Goal: Transaction & Acquisition: Subscribe to service/newsletter

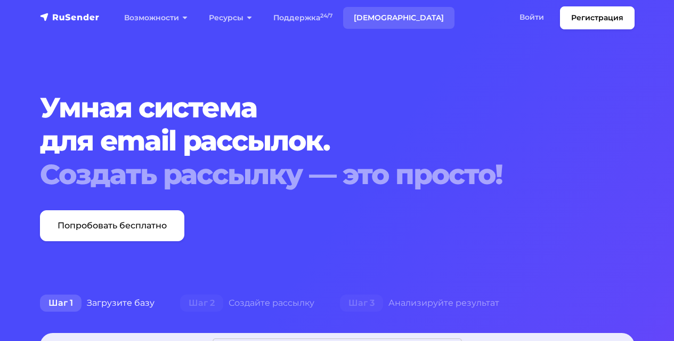
click at [360, 14] on link "Тарифы" at bounding box center [398, 18] width 111 height 22
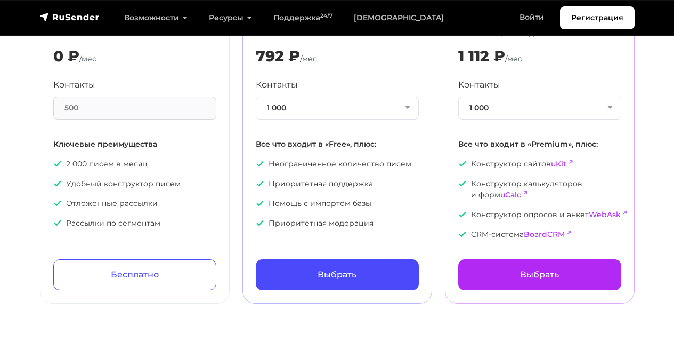
scroll to position [68, 0]
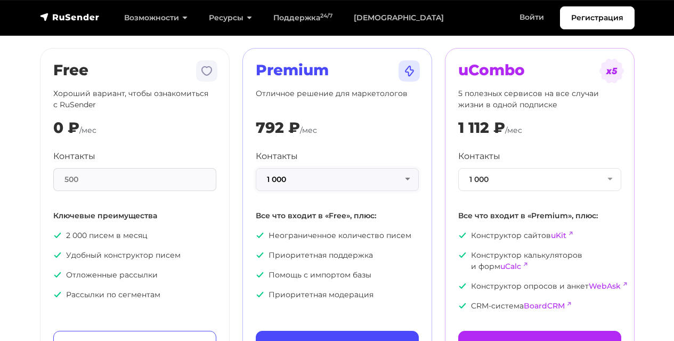
click at [350, 178] on button "1 000" at bounding box center [337, 179] width 163 height 23
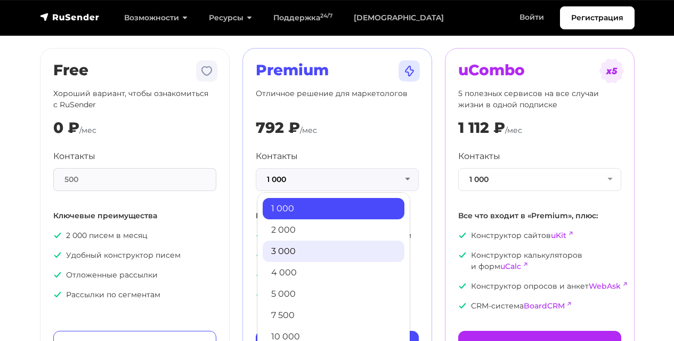
click at [302, 248] on link "3 000" at bounding box center [334, 250] width 142 height 21
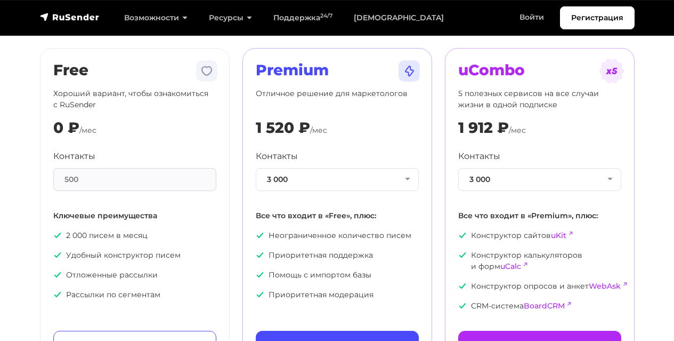
click at [296, 192] on div "Контакты 3 000 1 000 2 000 3 000 4 000 5 000 7 500 10 000 13 000 15 000 20 000 …" at bounding box center [337, 225] width 163 height 150
click at [295, 190] on button "3 000" at bounding box center [337, 179] width 163 height 23
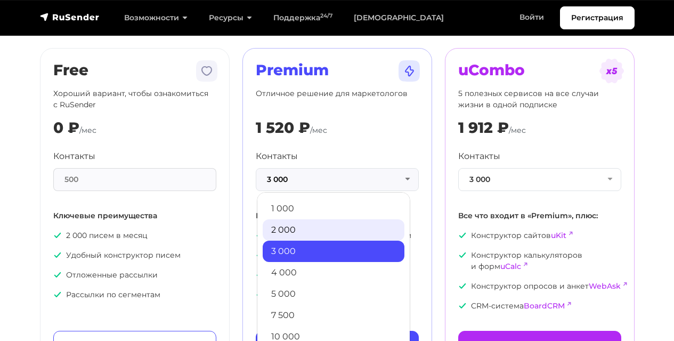
click at [294, 231] on link "2 000" at bounding box center [334, 229] width 142 height 21
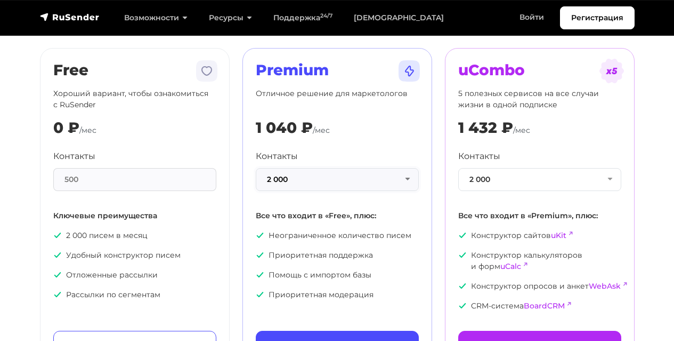
click at [283, 174] on button "2 000" at bounding box center [337, 179] width 163 height 23
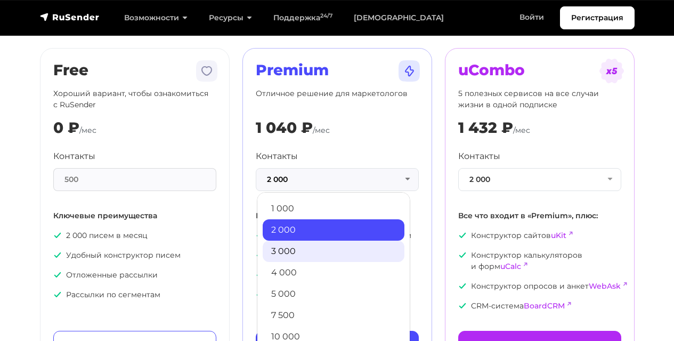
click at [286, 245] on link "3 000" at bounding box center [334, 250] width 142 height 21
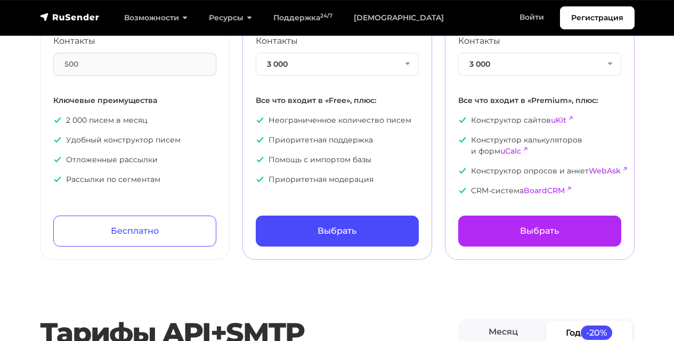
scroll to position [217, 0]
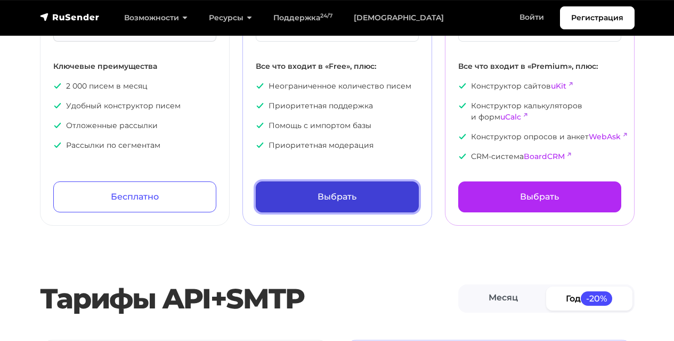
click at [367, 203] on link "Выбрать" at bounding box center [337, 196] width 163 height 31
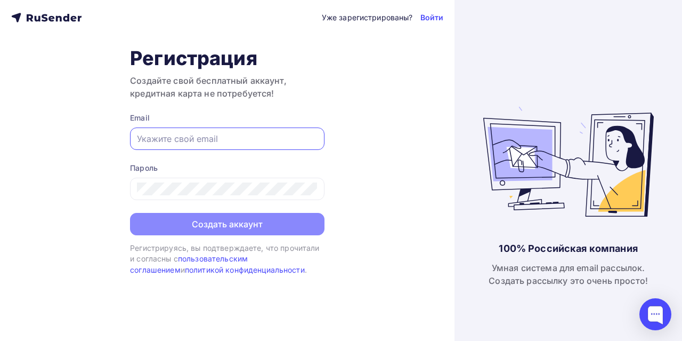
click at [291, 142] on input "text" at bounding box center [227, 138] width 181 height 13
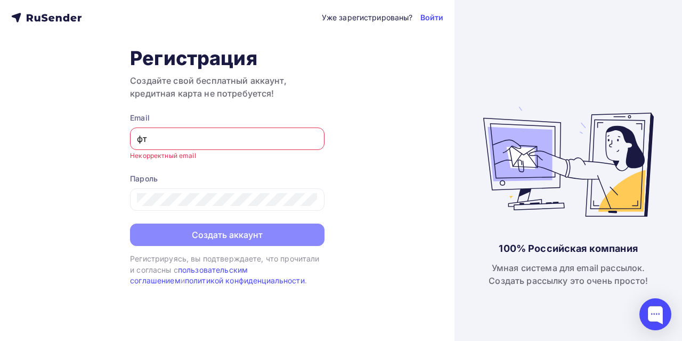
type input "ф"
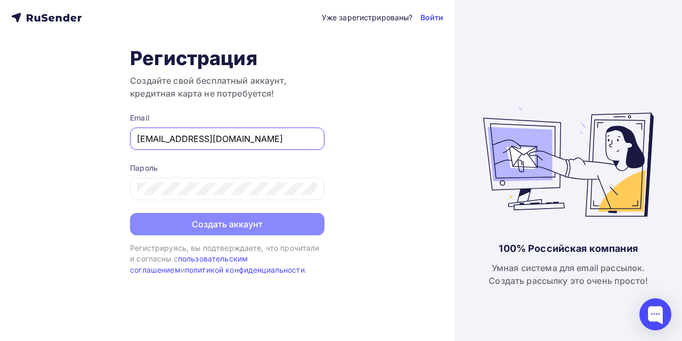
type input "[EMAIL_ADDRESS][DOMAIN_NAME]"
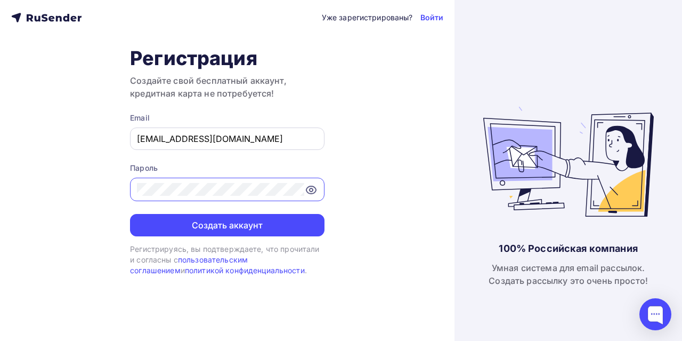
click at [130, 214] on button "Создать аккаунт" at bounding box center [227, 225] width 195 height 22
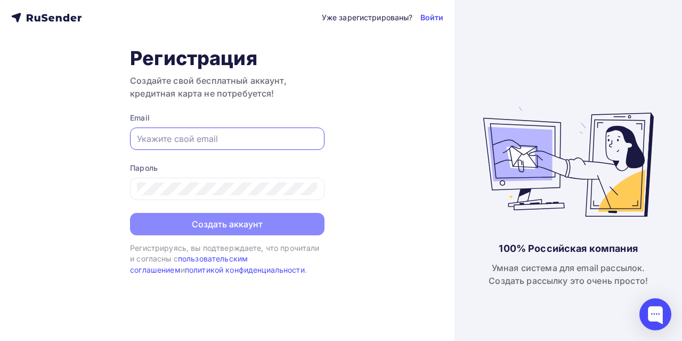
click at [199, 142] on input "text" at bounding box center [227, 138] width 181 height 13
type input "[EMAIL_ADDRESS][DOMAIN_NAME]"
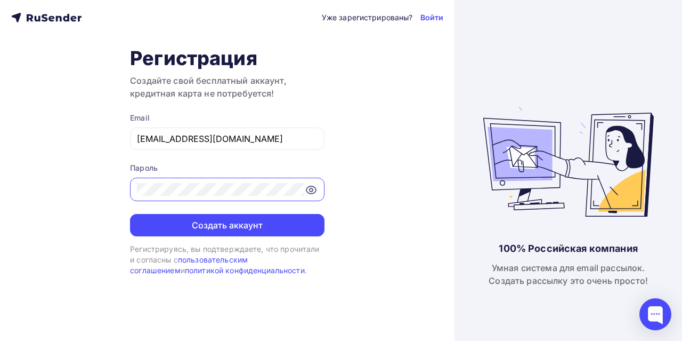
click at [130, 214] on button "Создать аккаунт" at bounding box center [227, 225] width 195 height 22
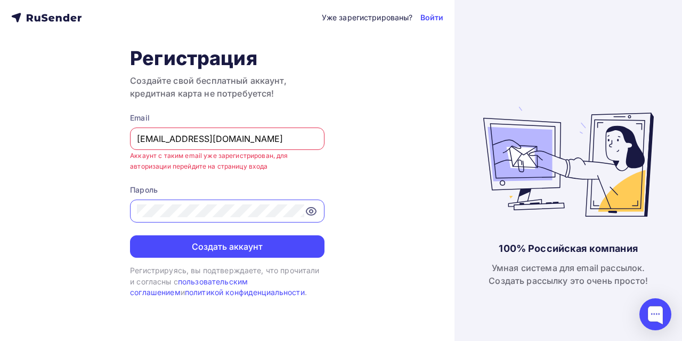
click at [447, 21] on div "Уже зарегистрированы? Войти Регистрация Создайте свой бесплатный аккаунт, креди…" at bounding box center [227, 170] width 455 height 341
click at [443, 19] on link "Войти" at bounding box center [432, 17] width 23 height 11
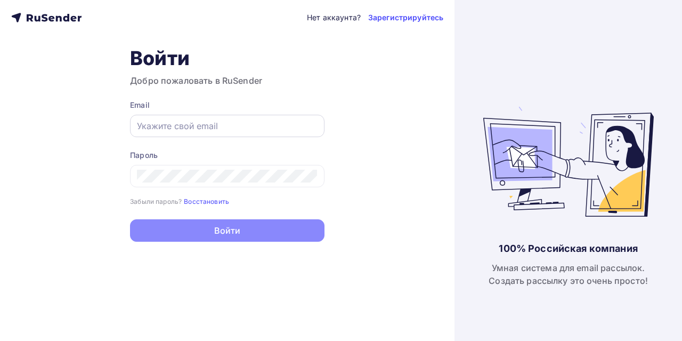
click at [294, 135] on div at bounding box center [227, 126] width 195 height 22
click at [282, 128] on input "text" at bounding box center [227, 125] width 181 height 13
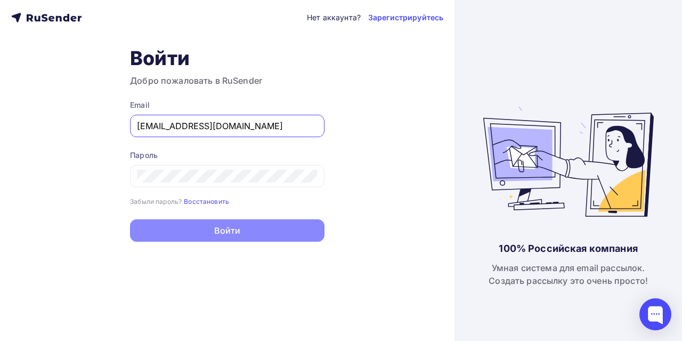
type input "[EMAIL_ADDRESS][DOMAIN_NAME]"
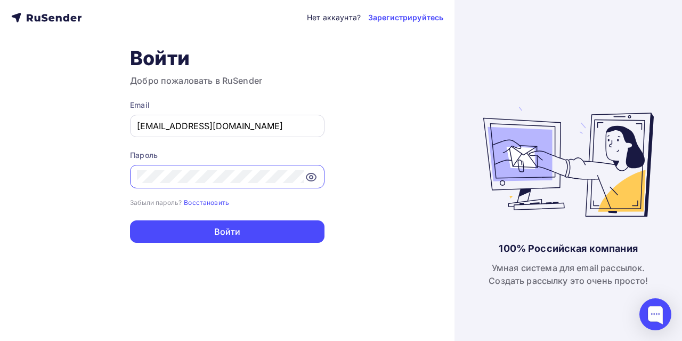
click at [130, 220] on button "Войти" at bounding box center [227, 231] width 195 height 22
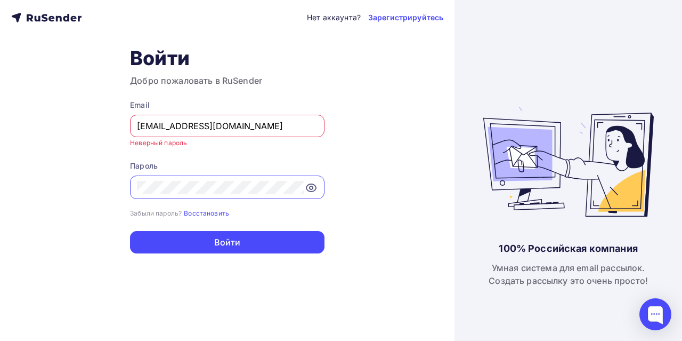
click at [310, 187] on icon at bounding box center [311, 187] width 3 height 3
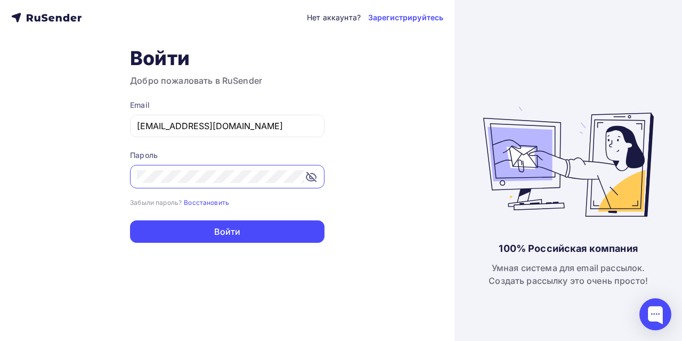
click at [130, 220] on button "Войти" at bounding box center [227, 231] width 195 height 22
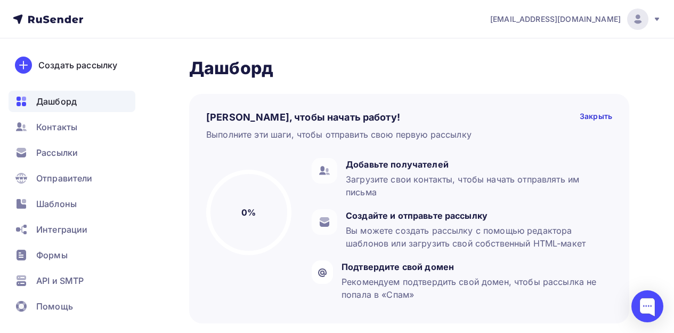
scroll to position [291, 0]
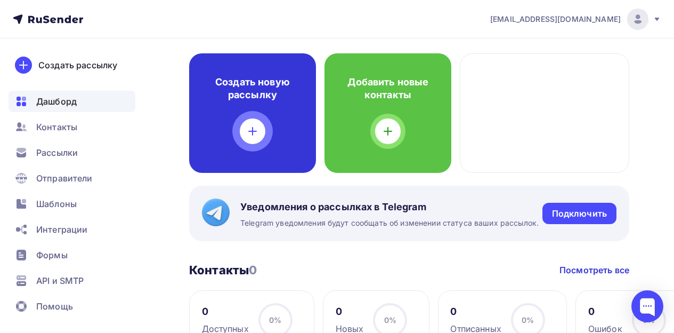
click at [261, 131] on div at bounding box center [253, 131] width 26 height 26
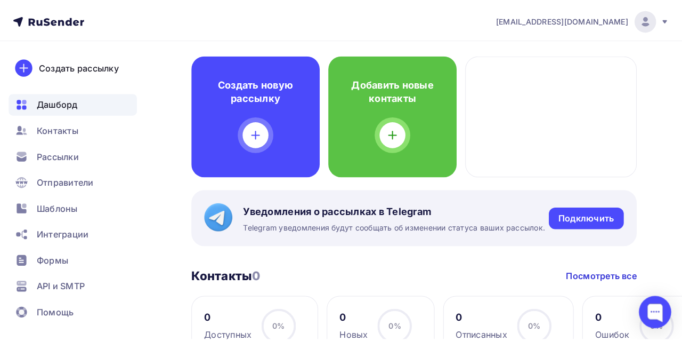
scroll to position [278, 0]
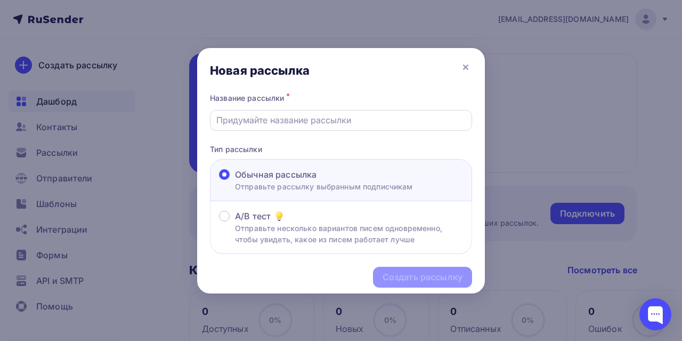
click at [258, 120] on input "text" at bounding box center [341, 120] width 250 height 13
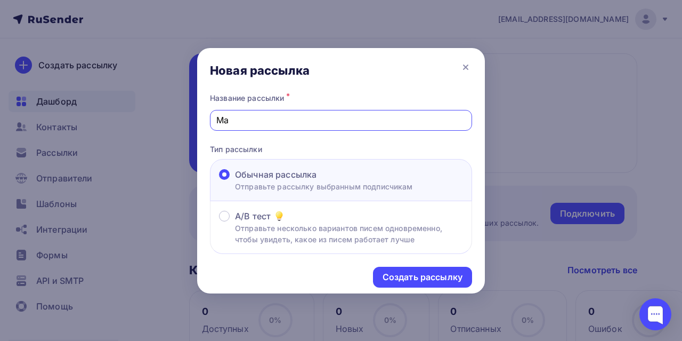
type input "M"
type input "Live"
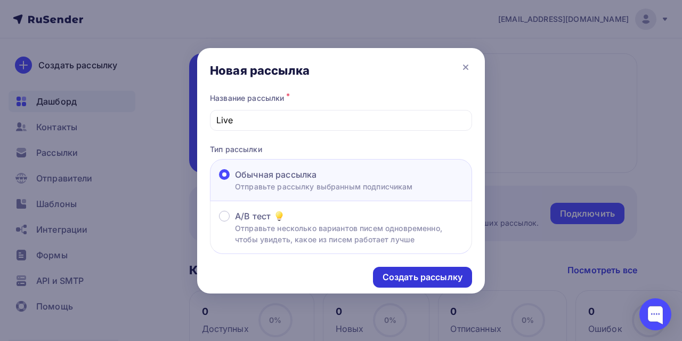
click at [404, 281] on div "Создать рассылку" at bounding box center [423, 277] width 80 height 12
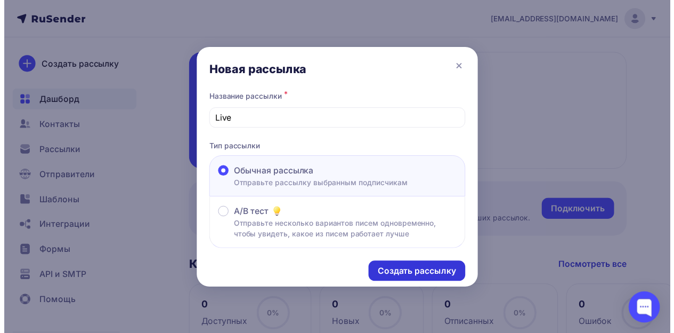
scroll to position [291, 0]
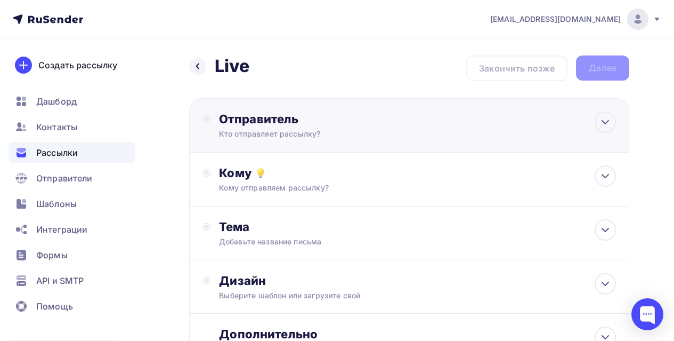
click at [392, 152] on div "Отправитель Кто отправляет рассылку? Email * Нет отправителей Добавить отправит…" at bounding box center [409, 125] width 440 height 54
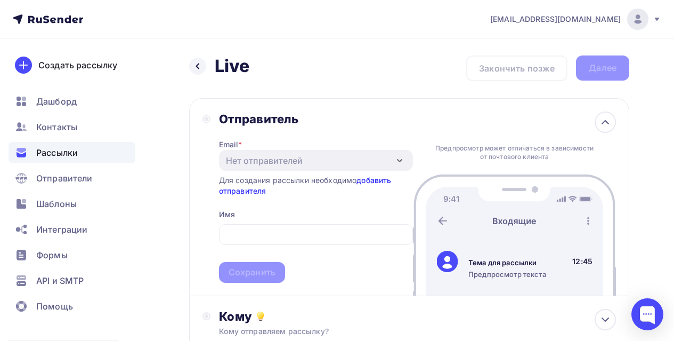
click at [370, 179] on link "добавить отправителя" at bounding box center [305, 185] width 173 height 20
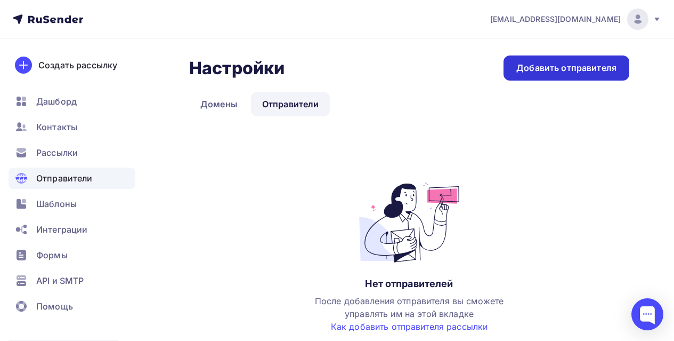
click at [560, 67] on div "Добавить отправителя" at bounding box center [567, 68] width 100 height 12
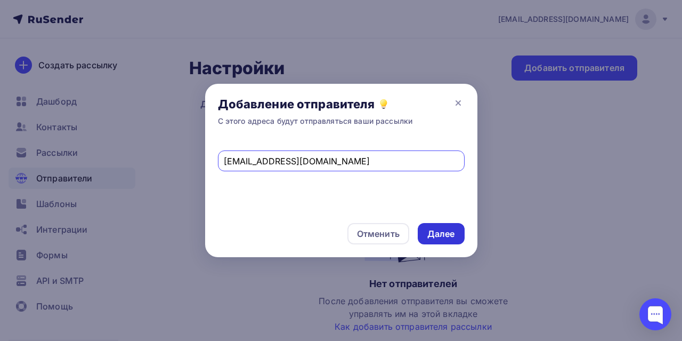
click at [440, 233] on div "Далее" at bounding box center [441, 234] width 28 height 12
click at [389, 158] on input "itbusiness@axoftglobal.ru" at bounding box center [341, 161] width 235 height 13
type input "itbusiness@axoftglobal.com"
click at [442, 238] on div "Далее" at bounding box center [441, 234] width 28 height 12
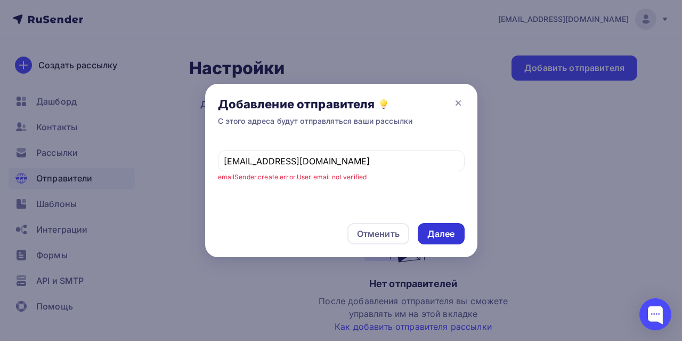
click at [446, 229] on div "Далее" at bounding box center [441, 234] width 28 height 12
click at [456, 102] on icon at bounding box center [458, 102] width 13 height 13
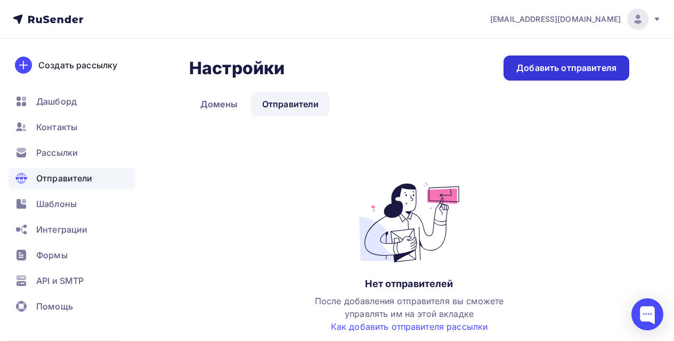
click at [552, 61] on div "Добавить отправителя" at bounding box center [567, 67] width 126 height 25
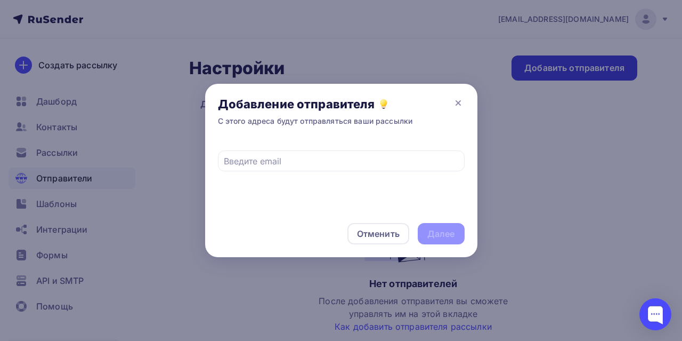
click at [552, 61] on div at bounding box center [341, 170] width 682 height 341
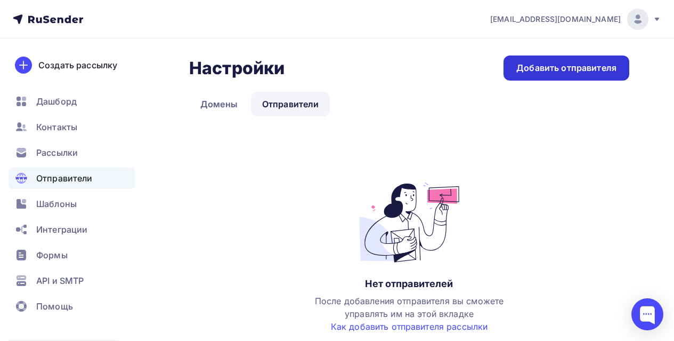
click at [552, 61] on div "Добавить отправителя" at bounding box center [567, 67] width 126 height 25
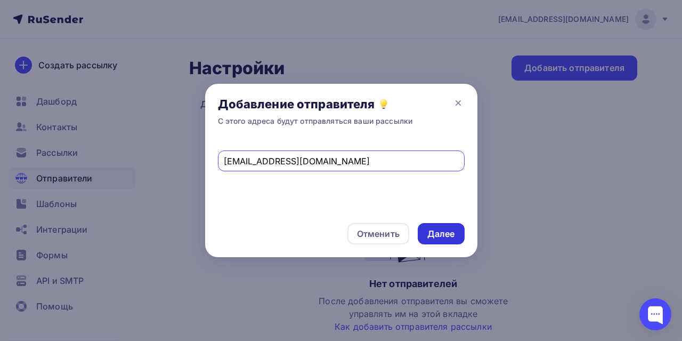
type input "itbusiness@axoftglobal.com"
click at [452, 232] on div "Далее" at bounding box center [441, 234] width 28 height 12
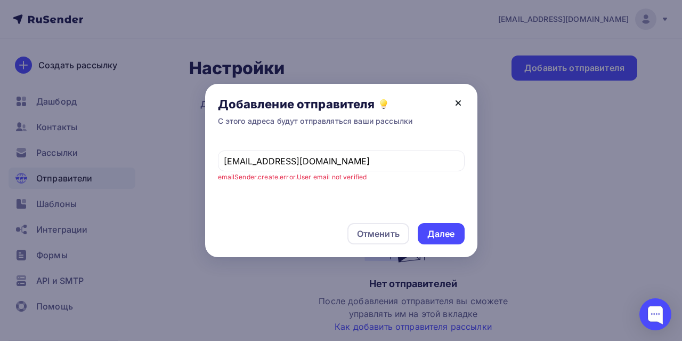
click at [459, 102] on icon at bounding box center [458, 103] width 4 height 4
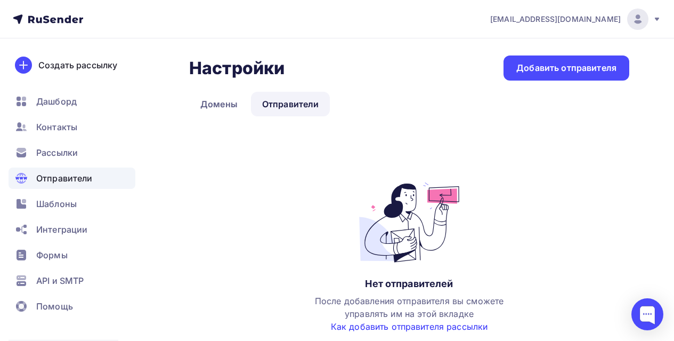
click at [445, 325] on link "Как добавить отправителя рассылки" at bounding box center [409, 326] width 157 height 11
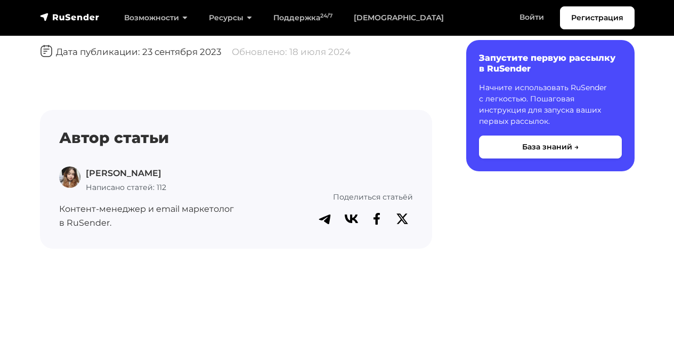
scroll to position [1556, 0]
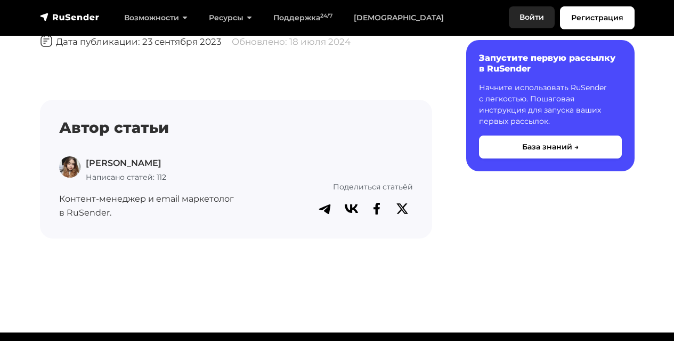
click at [539, 19] on link "Войти" at bounding box center [532, 17] width 46 height 22
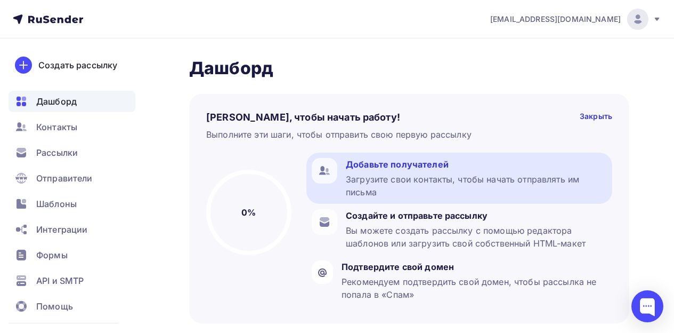
click at [405, 172] on div "Добавьте получателей Загрузите свои контакты, чтобы начать отправлять им письма" at bounding box center [476, 178] width 261 height 41
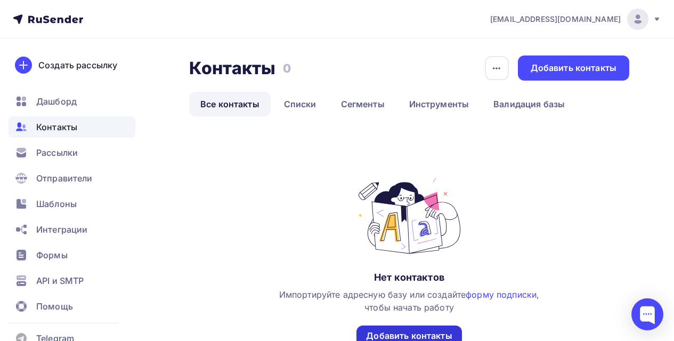
click at [409, 330] on div "Добавить контакты" at bounding box center [409, 335] width 86 height 12
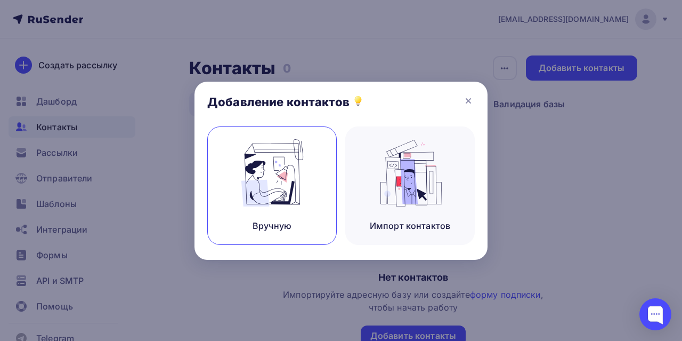
click at [306, 197] on img at bounding box center [272, 172] width 71 height 67
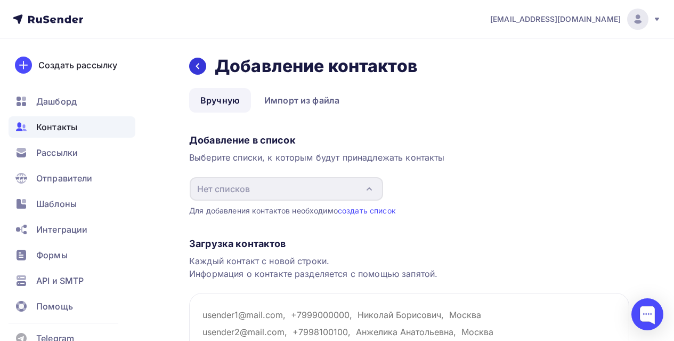
click at [200, 60] on div at bounding box center [197, 66] width 17 height 17
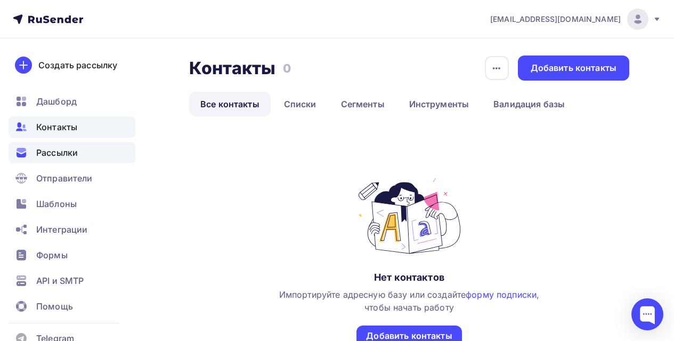
click at [75, 159] on div "Рассылки" at bounding box center [72, 152] width 127 height 21
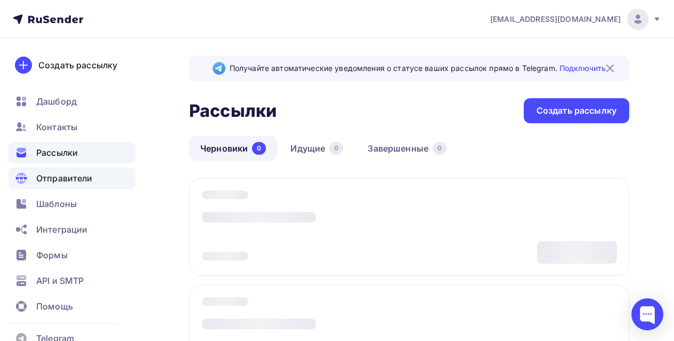
click at [73, 179] on span "Отправители" at bounding box center [64, 178] width 57 height 13
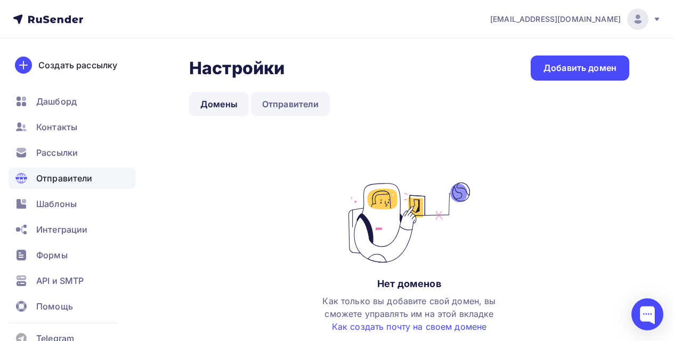
click at [300, 102] on link "Отправители" at bounding box center [290, 104] width 79 height 25
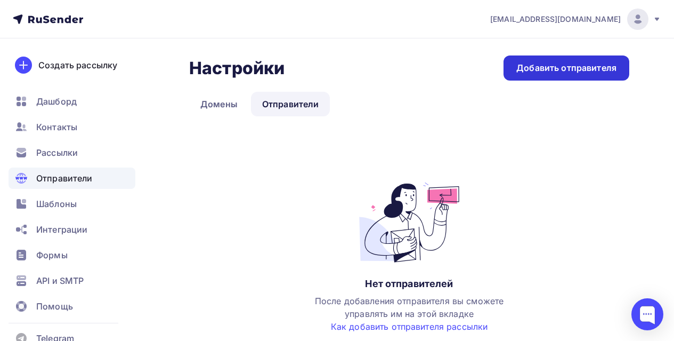
click at [561, 60] on div "Добавить отправителя" at bounding box center [567, 67] width 126 height 25
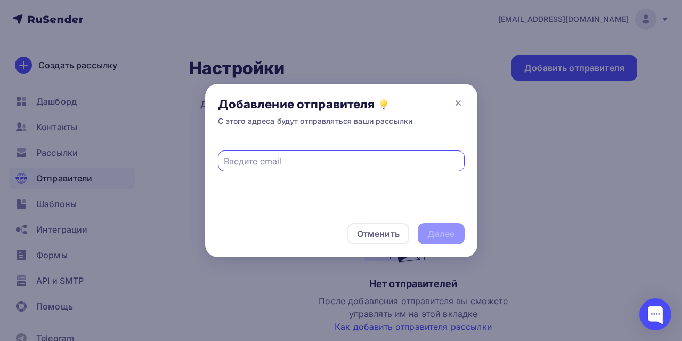
type input "a"
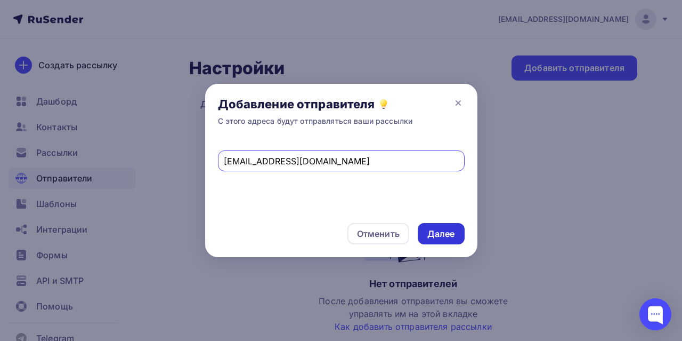
click at [445, 235] on div "Далее" at bounding box center [441, 234] width 28 height 12
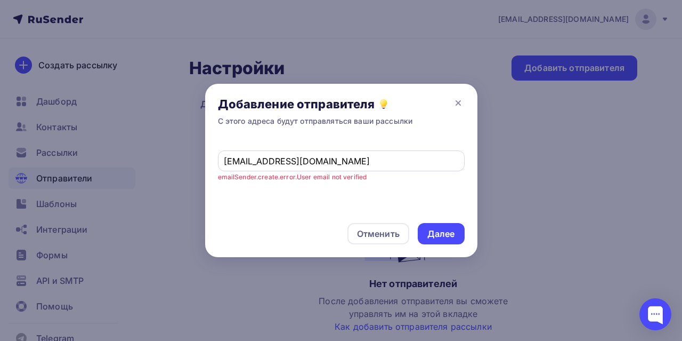
click at [345, 162] on input "itbusiness@axoftglobal.com" at bounding box center [341, 161] width 235 height 13
click at [439, 234] on div "Далее" at bounding box center [441, 234] width 28 height 12
click at [267, 161] on input "itbusiness@axoftglobal.ru" at bounding box center [341, 161] width 235 height 13
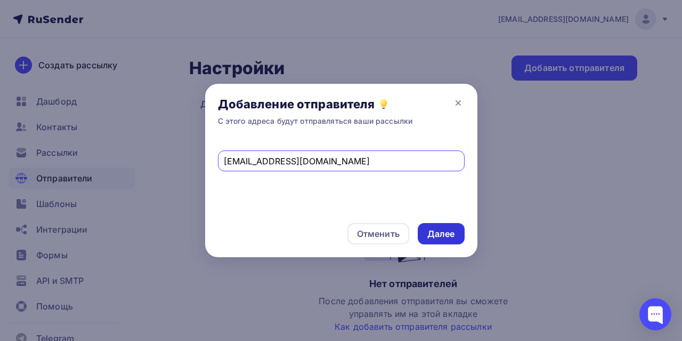
type input "alena.narusheva@axoftglobal.ru"
click at [448, 232] on div "Далее" at bounding box center [441, 234] width 28 height 12
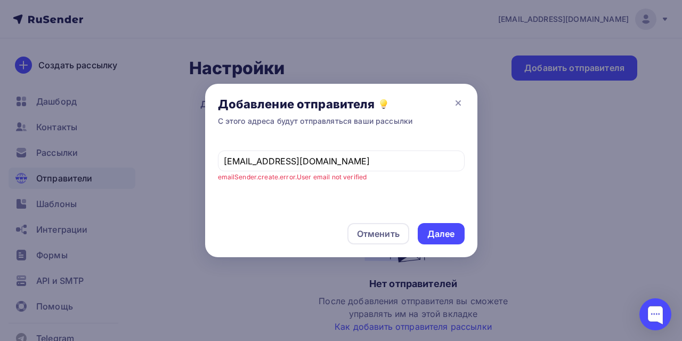
click at [345, 286] on div at bounding box center [341, 170] width 682 height 341
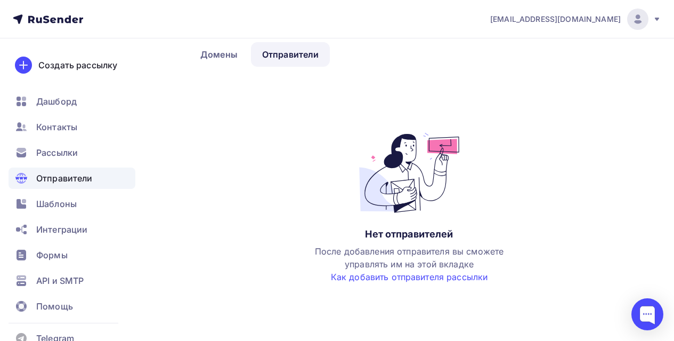
scroll to position [56, 0]
